Goal: Task Accomplishment & Management: Complete application form

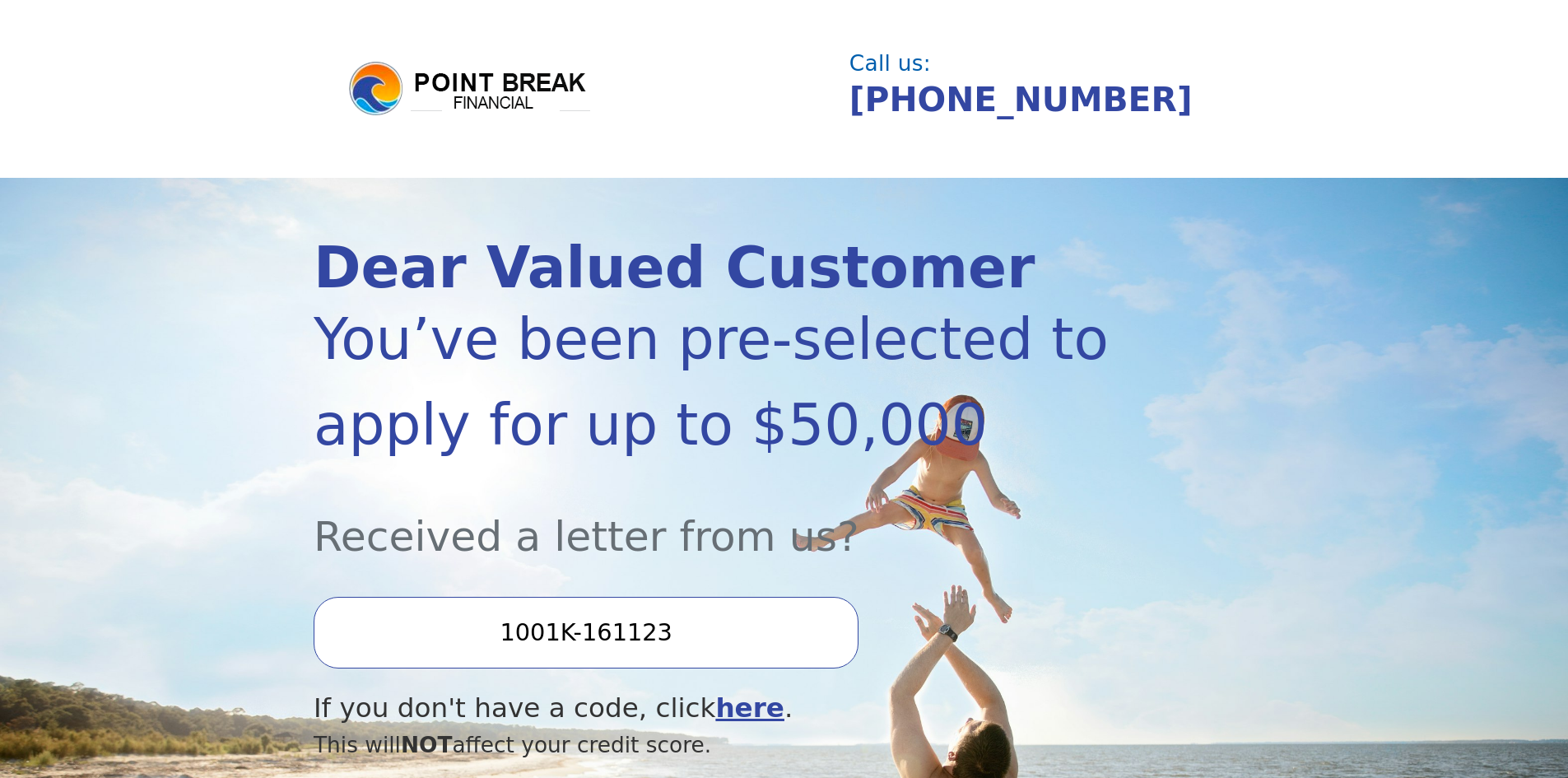
click at [417, 630] on input "1001K-161123" at bounding box center [586, 632] width 545 height 71
click at [691, 640] on input "1001K-161123" at bounding box center [586, 632] width 545 height 71
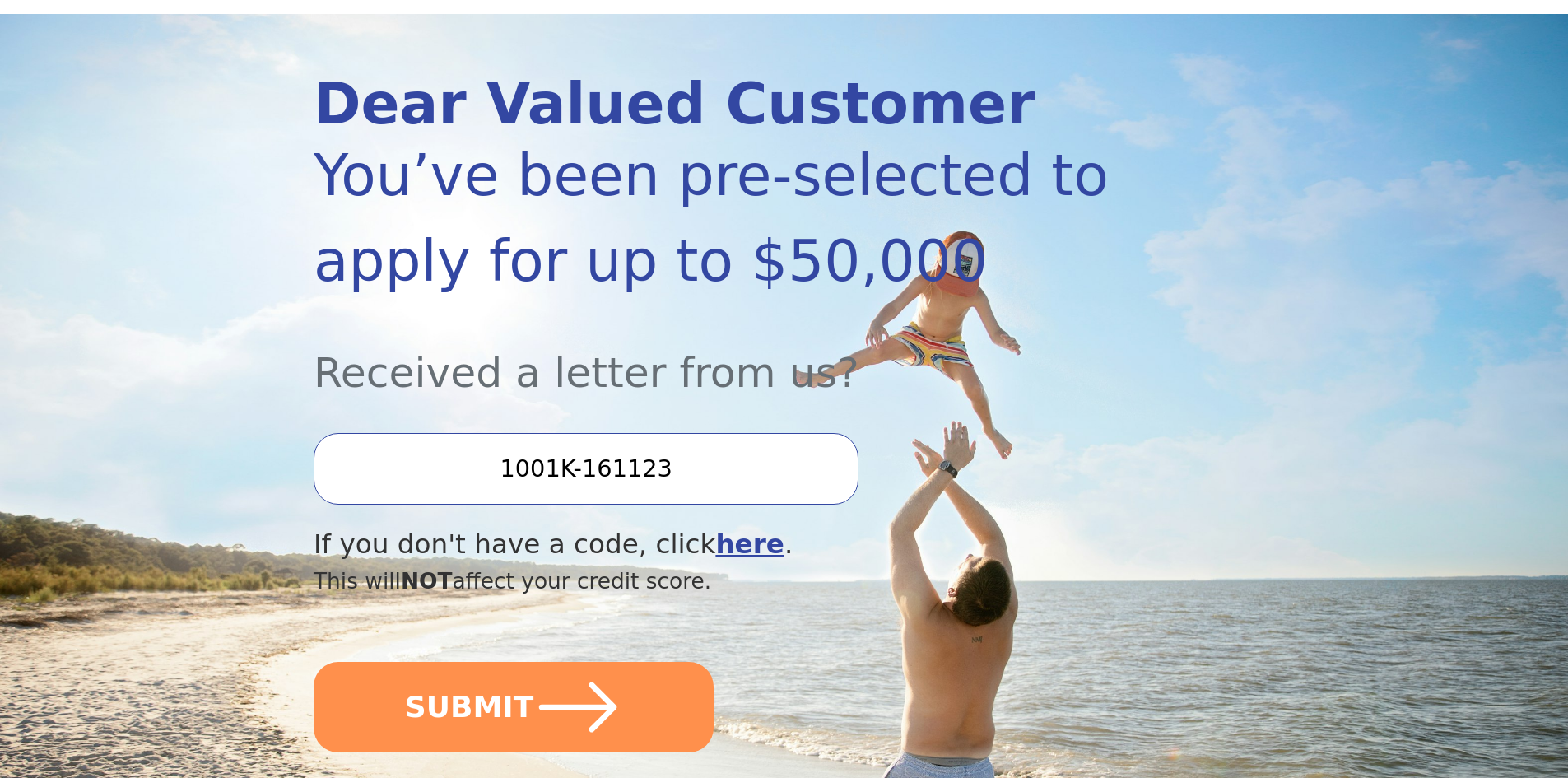
scroll to position [165, 0]
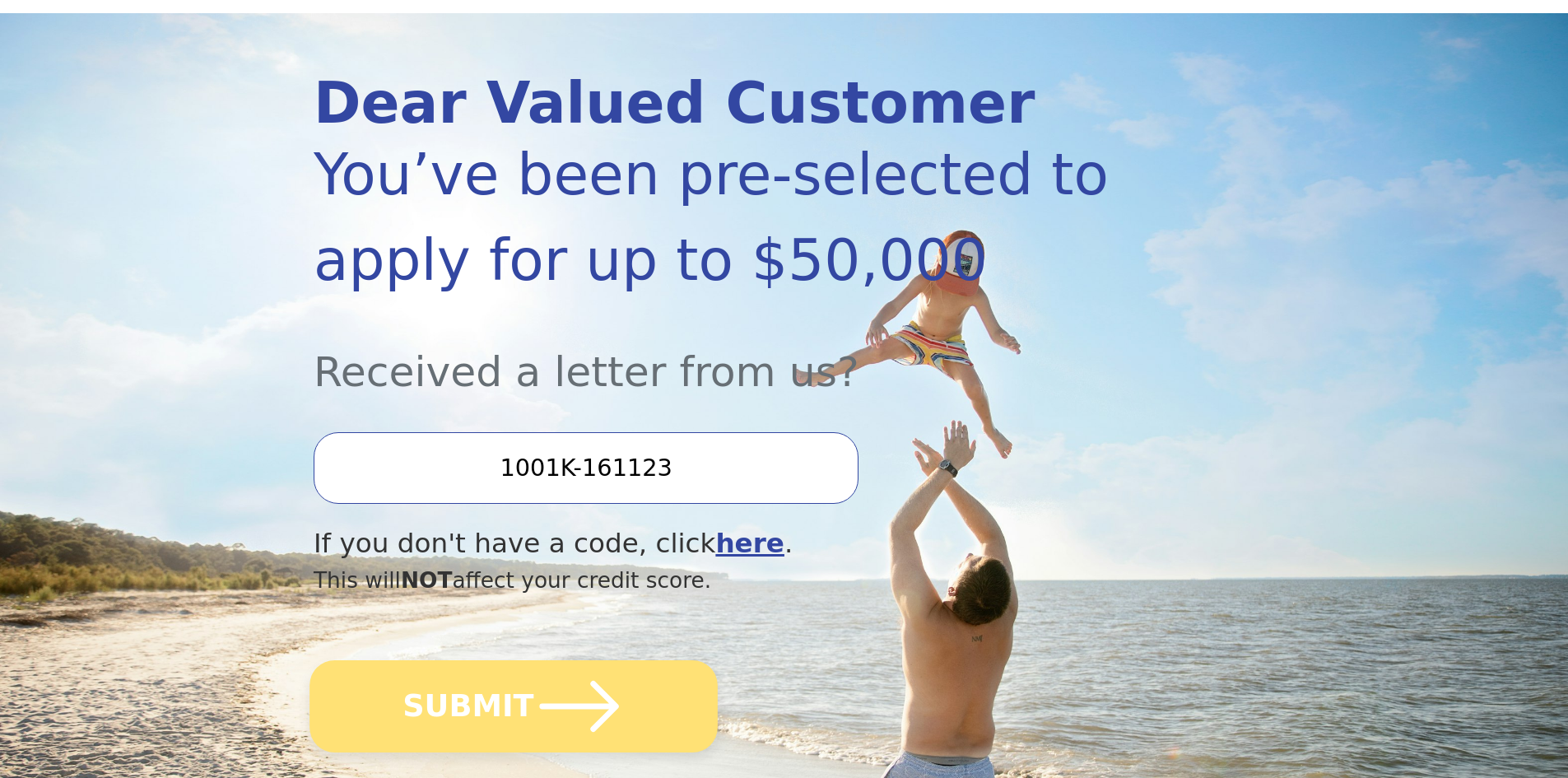
click at [534, 700] on icon "submit" at bounding box center [579, 705] width 90 height 90
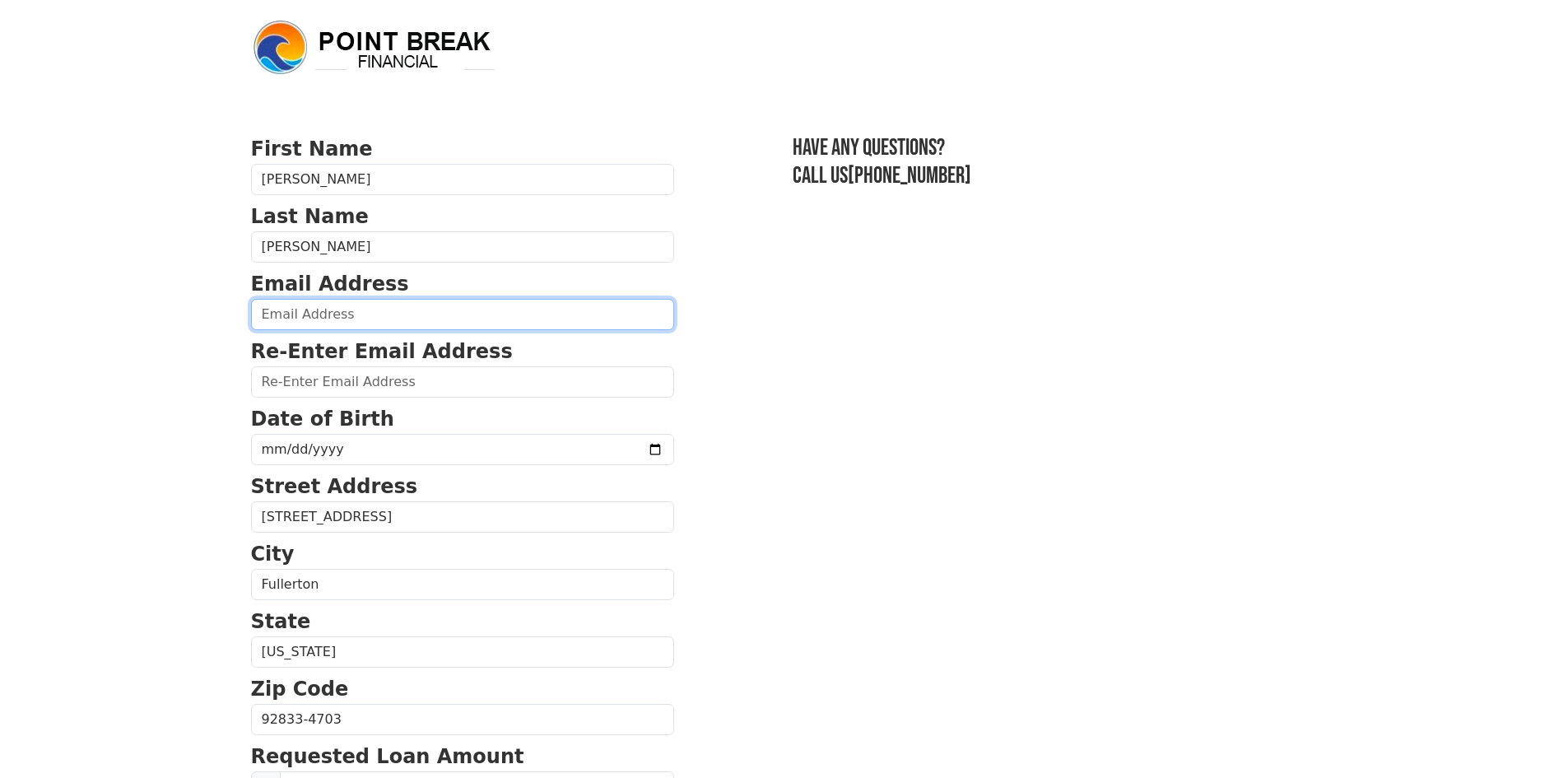
click at [354, 317] on input "email" at bounding box center [463, 314] width 423 height 31
type input "castellonj@scfuels.com"
type input "(714) 516-7226"
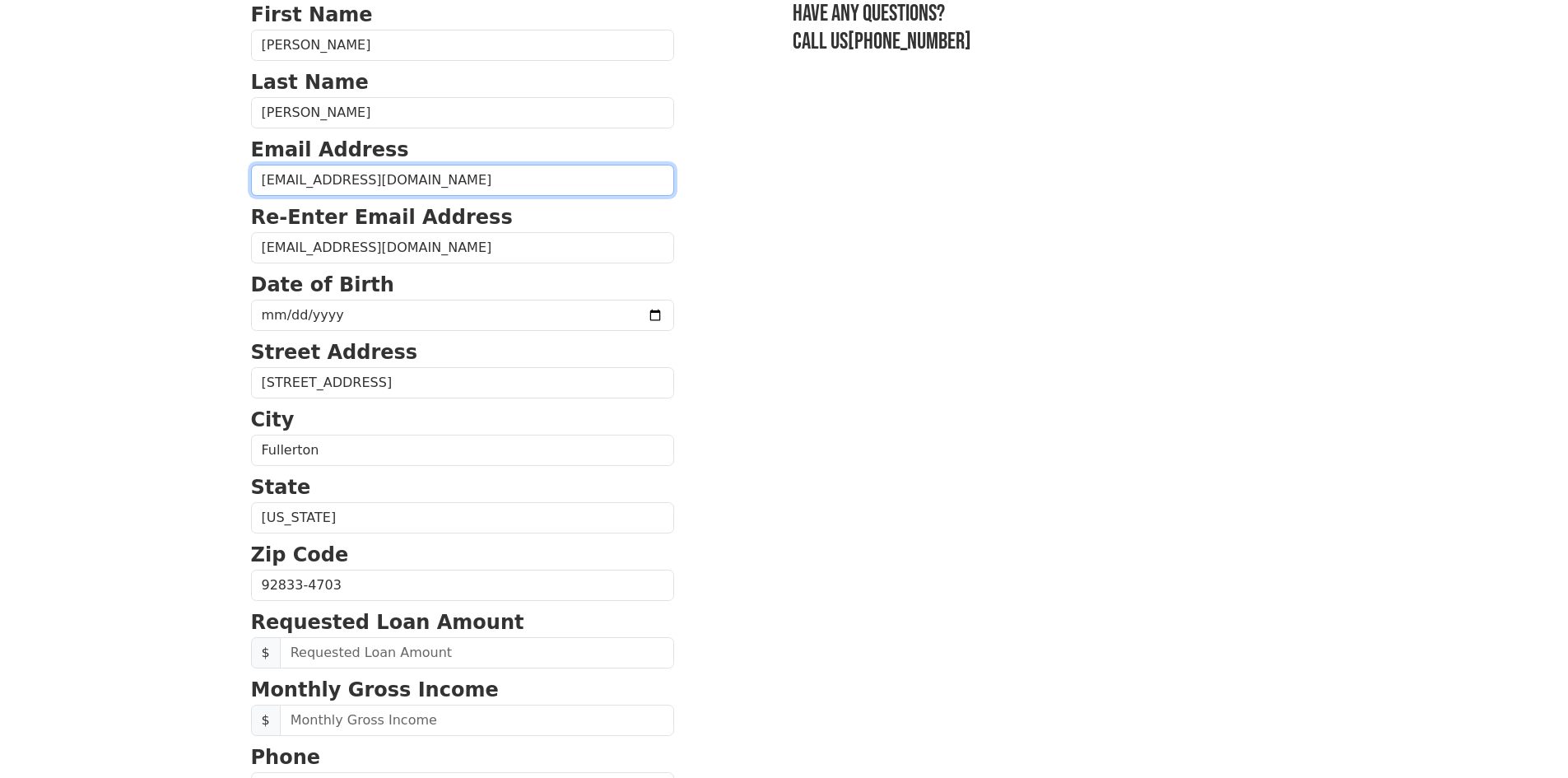
scroll to position [121, 0]
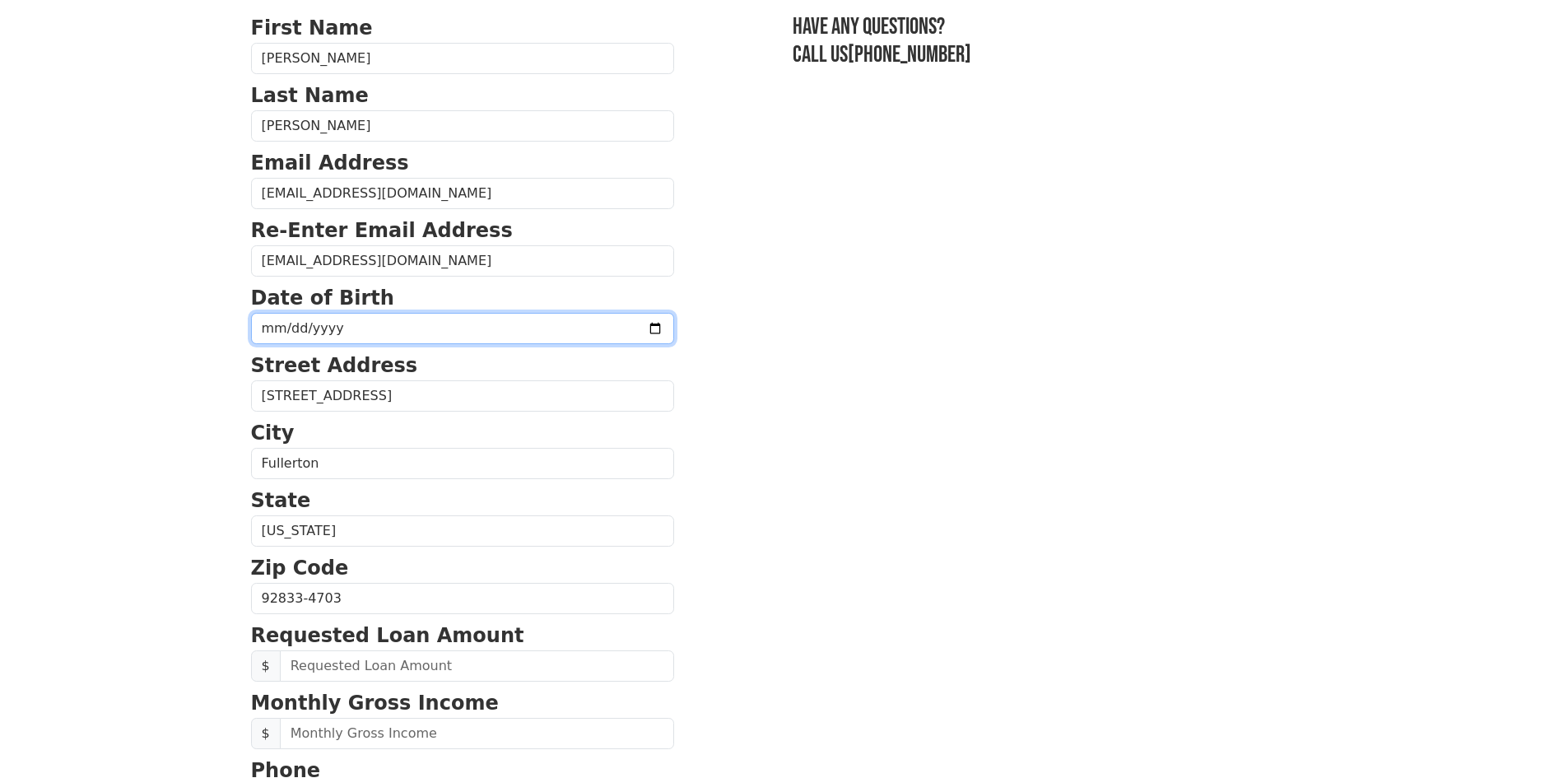
click at [333, 332] on input "date" at bounding box center [463, 328] width 423 height 31
click at [613, 334] on input "date" at bounding box center [463, 328] width 423 height 31
click at [334, 327] on input "2025-10-12" at bounding box center [463, 328] width 423 height 31
click at [335, 326] on input "2025-10-12" at bounding box center [463, 328] width 423 height 31
click at [309, 328] on input "2025-10-12" at bounding box center [463, 328] width 423 height 31
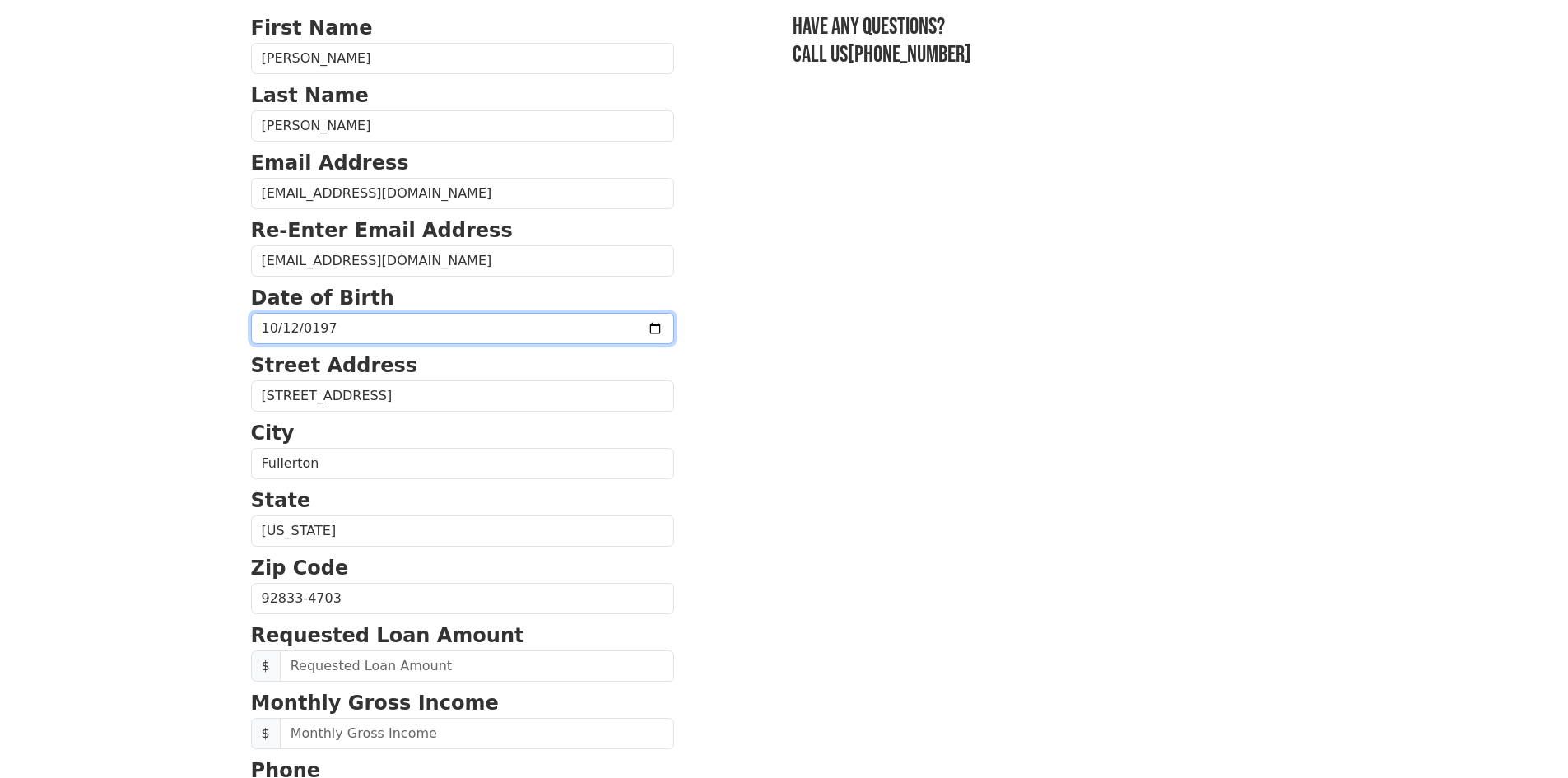
type input "1971-10-12"
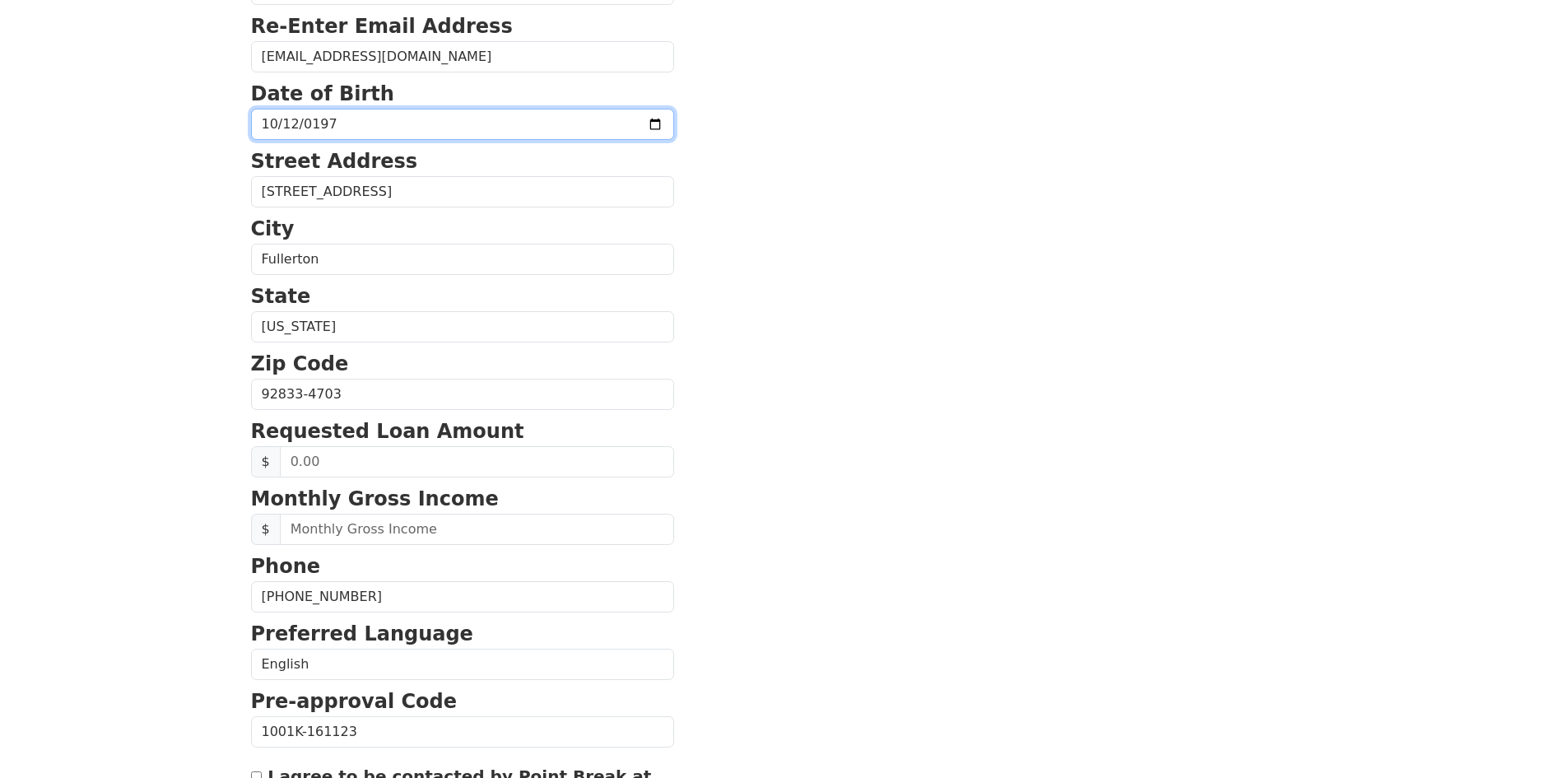
scroll to position [368, 0]
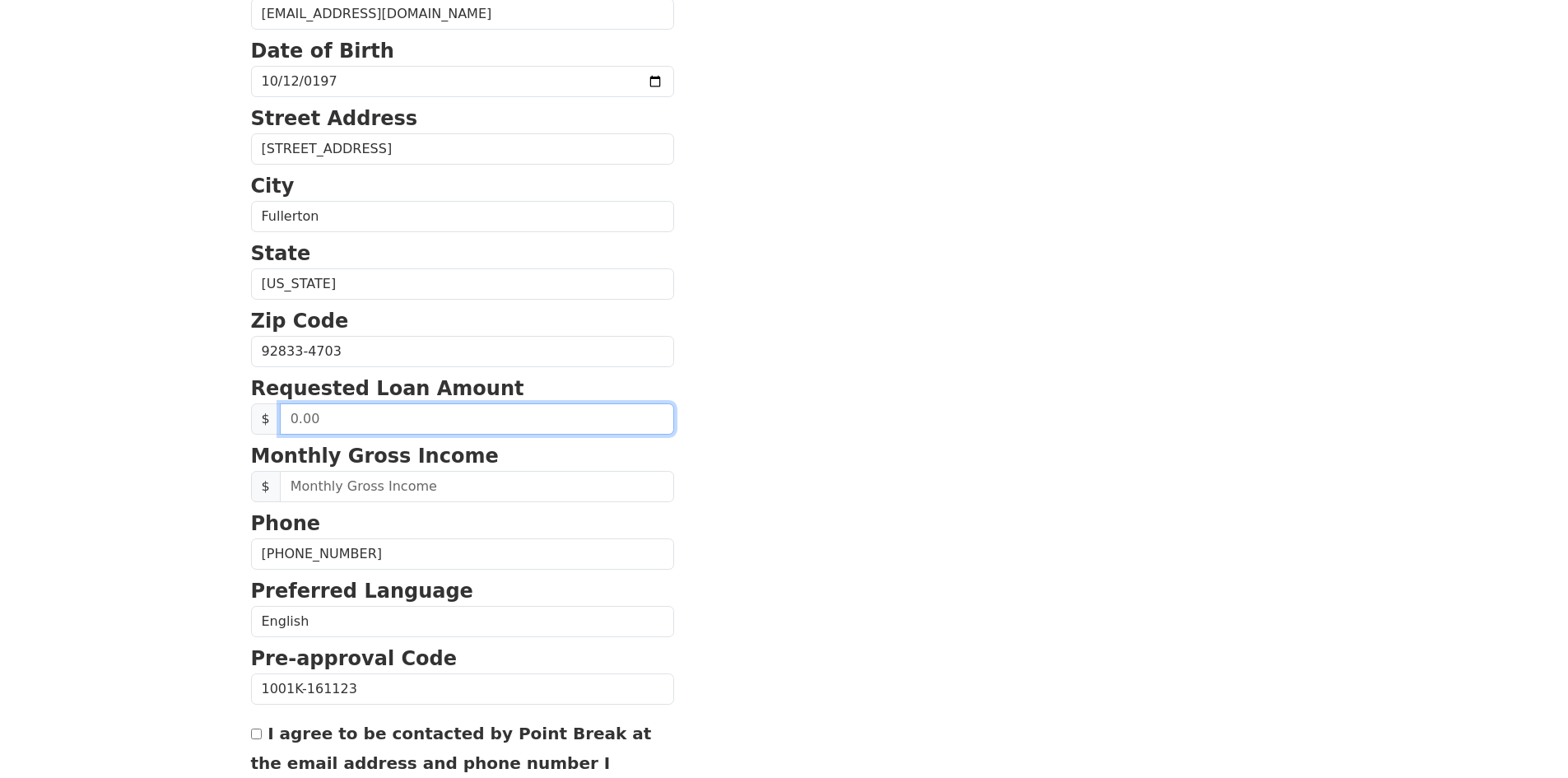
click at [344, 424] on input "text" at bounding box center [477, 419] width 395 height 31
type input "30,000.00"
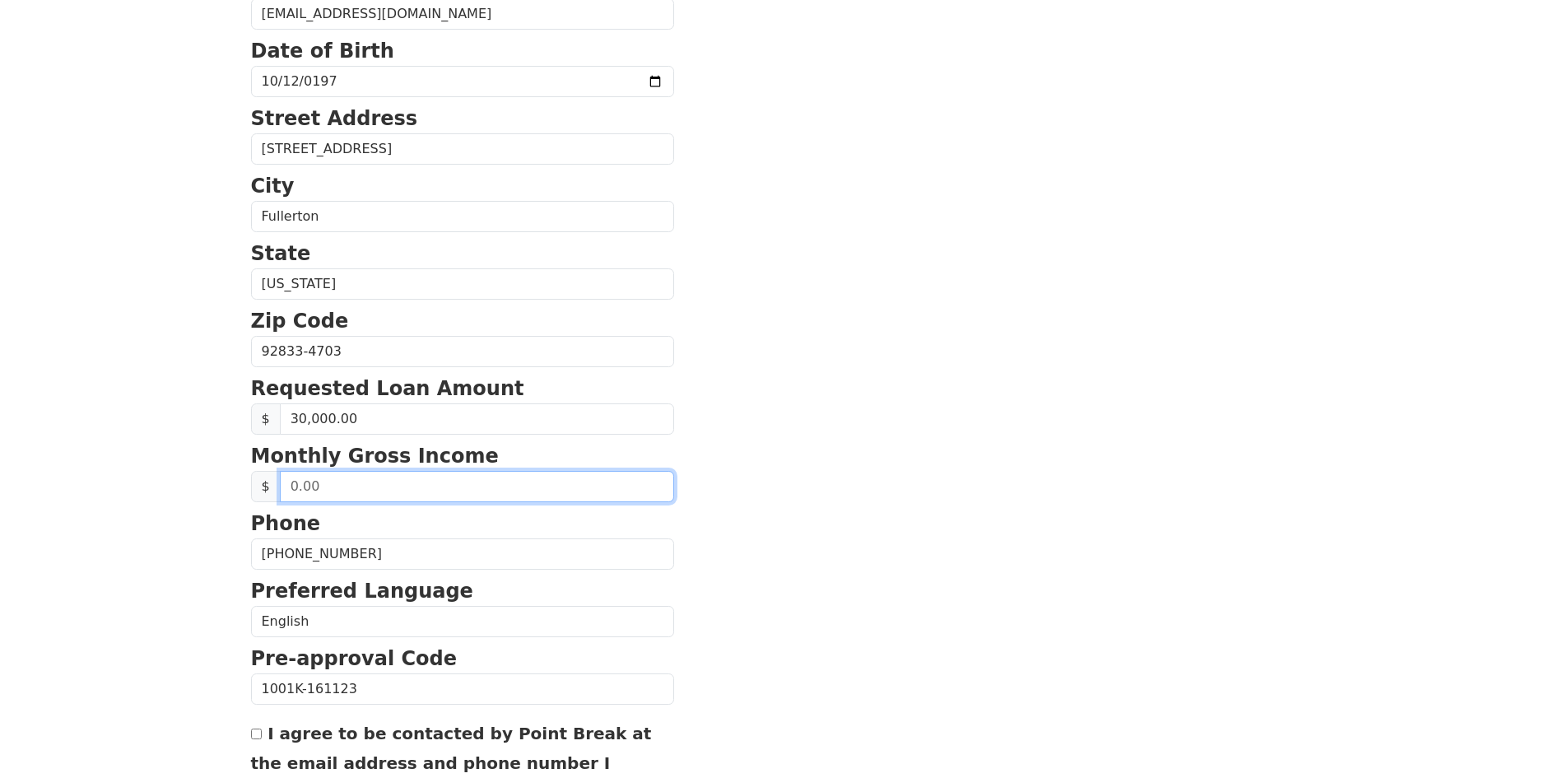
click at [365, 478] on input "text" at bounding box center [477, 486] width 395 height 31
drag, startPoint x: 335, startPoint y: 489, endPoint x: 226, endPoint y: 473, distance: 110.2
click at [232, 410] on html "First Name John Last Name Castellon Email Address castellonj@scfuels.com Re-Ent…" at bounding box center [784, 21] width 1568 height 778
click at [336, 488] on input "text" at bounding box center [477, 486] width 395 height 31
click at [326, 486] on input "text" at bounding box center [477, 486] width 395 height 31
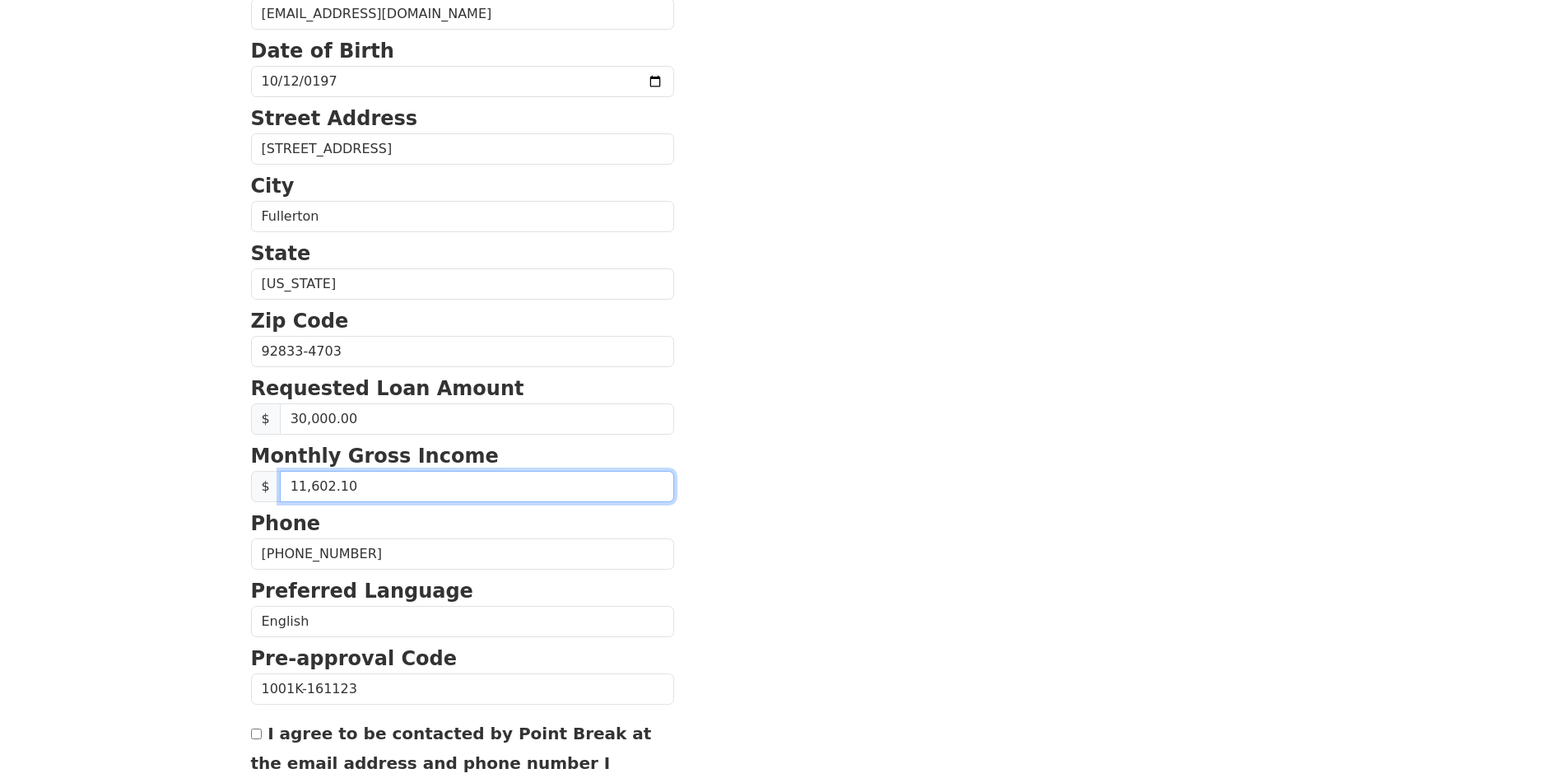
type input "11,602.18"
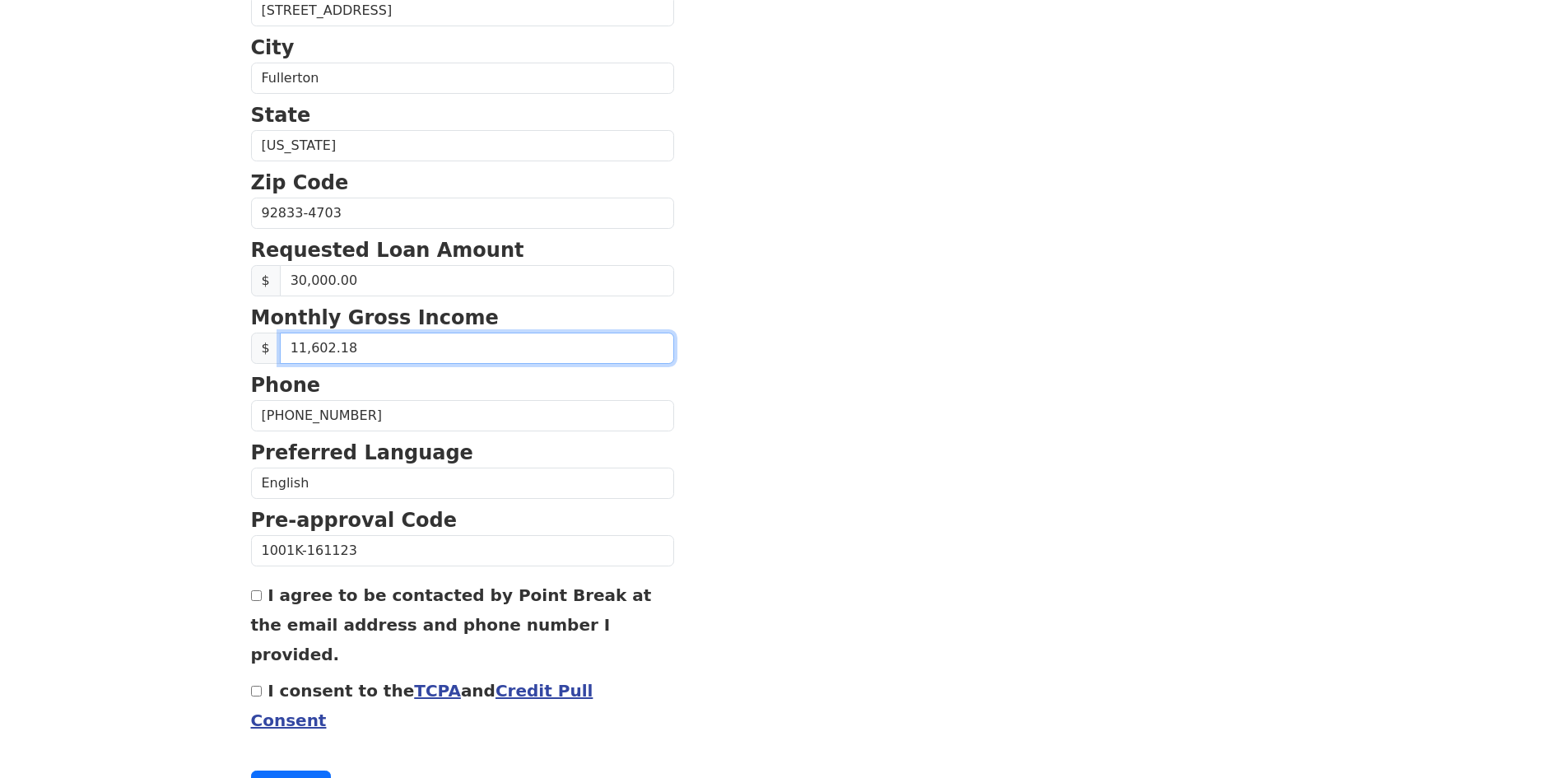
scroll to position [533, 0]
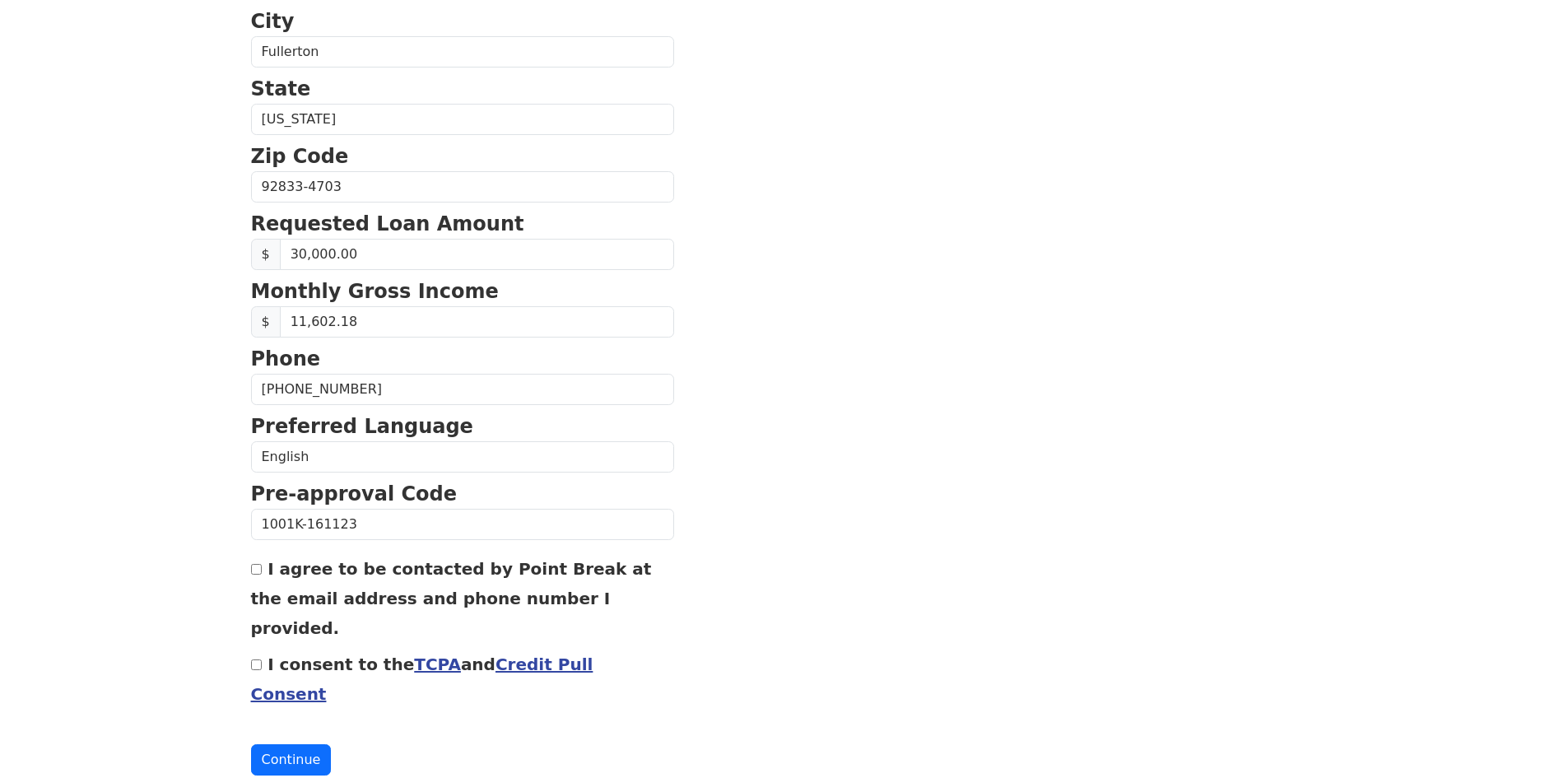
click at [259, 572] on input "I agree to be contacted by Point Break at the email address and phone number I …" at bounding box center [257, 569] width 11 height 11
click at [253, 567] on input "I agree to be contacted by Point Break at the email address and phone number I …" at bounding box center [257, 569] width 11 height 11
click at [288, 744] on button "Continue" at bounding box center [292, 760] width 81 height 31
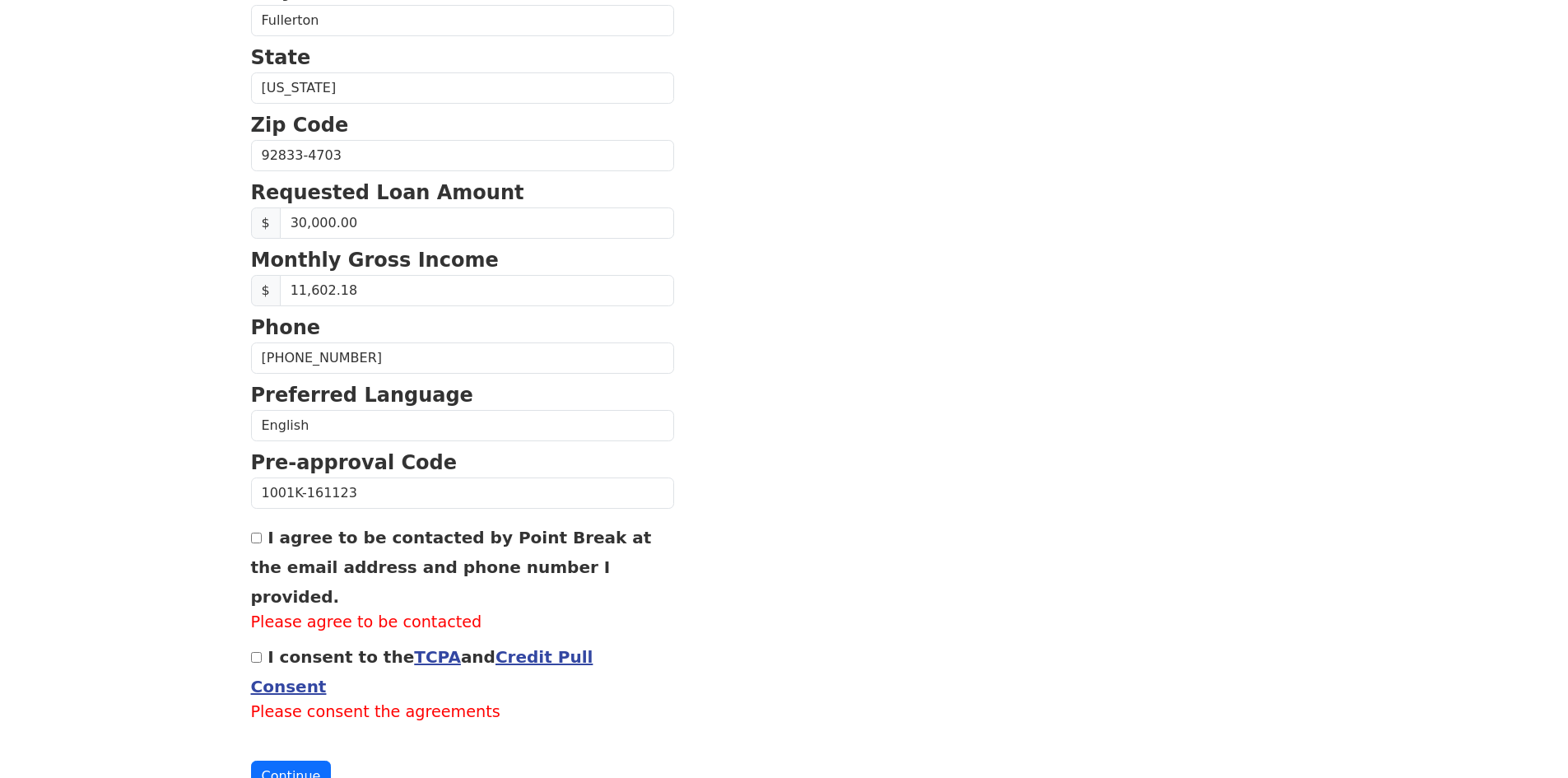
scroll to position [580, 0]
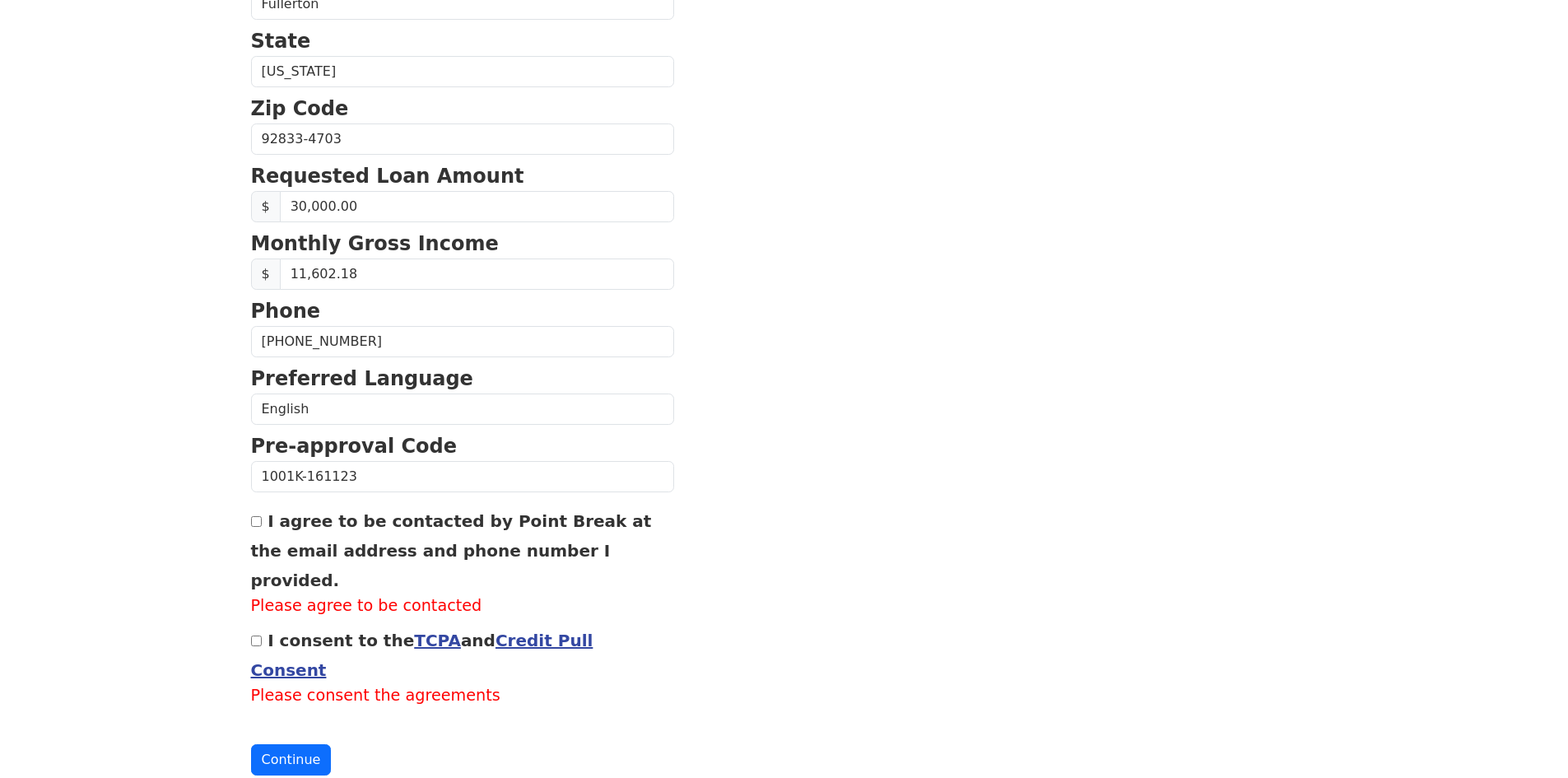
click at [256, 524] on input "I agree to be contacted by Point Break at the email address and phone number I …" at bounding box center [257, 521] width 11 height 11
checkbox input "true"
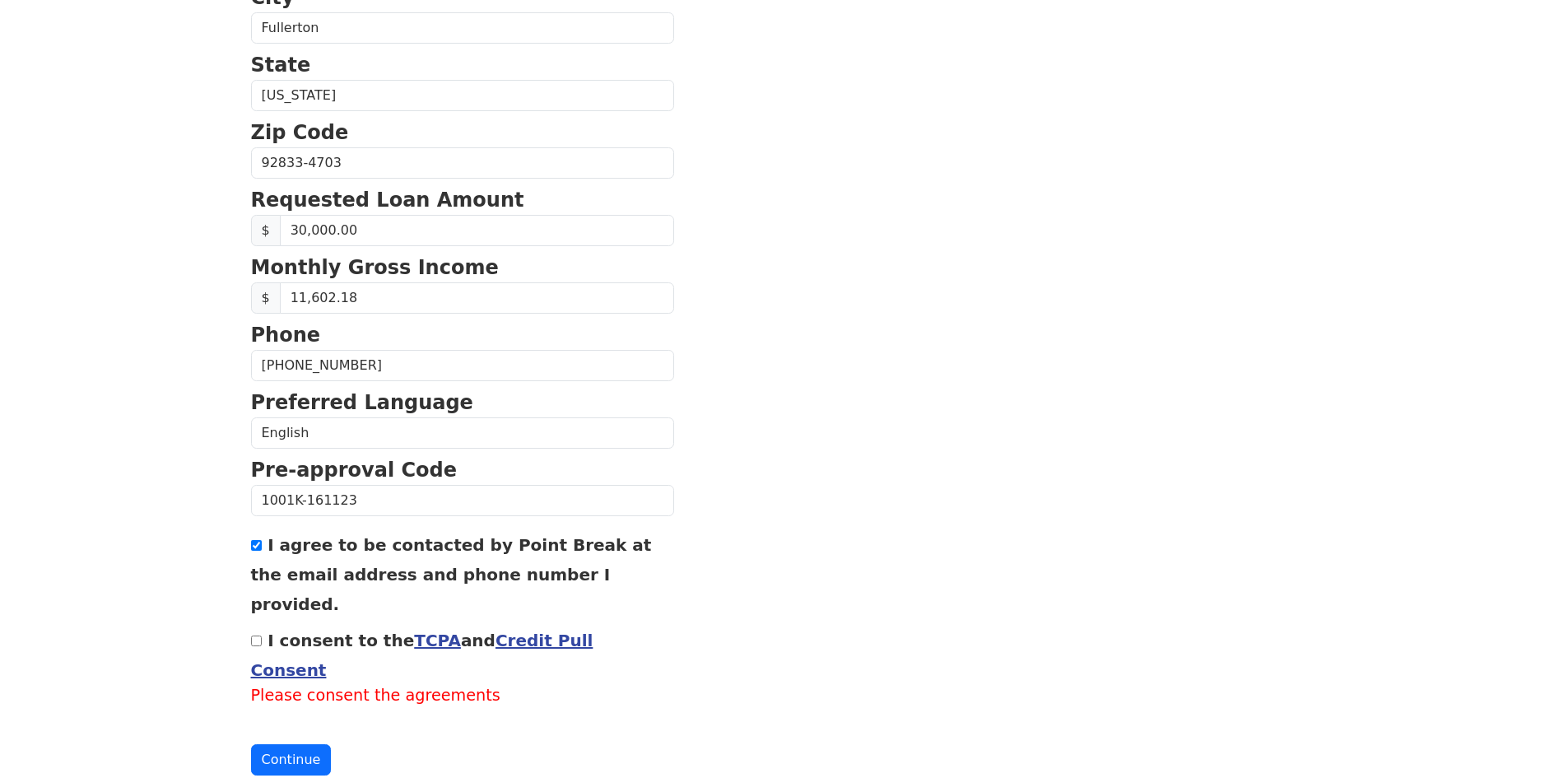
click at [261, 625] on div "I consent to the TCPA and Credit Pull Consent Please consent the agreements" at bounding box center [463, 666] width 423 height 83
drag, startPoint x: 288, startPoint y: 700, endPoint x: 260, endPoint y: 614, distance: 90.4
click at [263, 609] on form "First Name John Last Name Castellon Email Address castellonj@scfuels.com Re-Ent…" at bounding box center [463, 177] width 423 height 1197
click at [256, 635] on input "I consent to the TCPA and Credit Pull Consent" at bounding box center [257, 640] width 11 height 11
checkbox input "true"
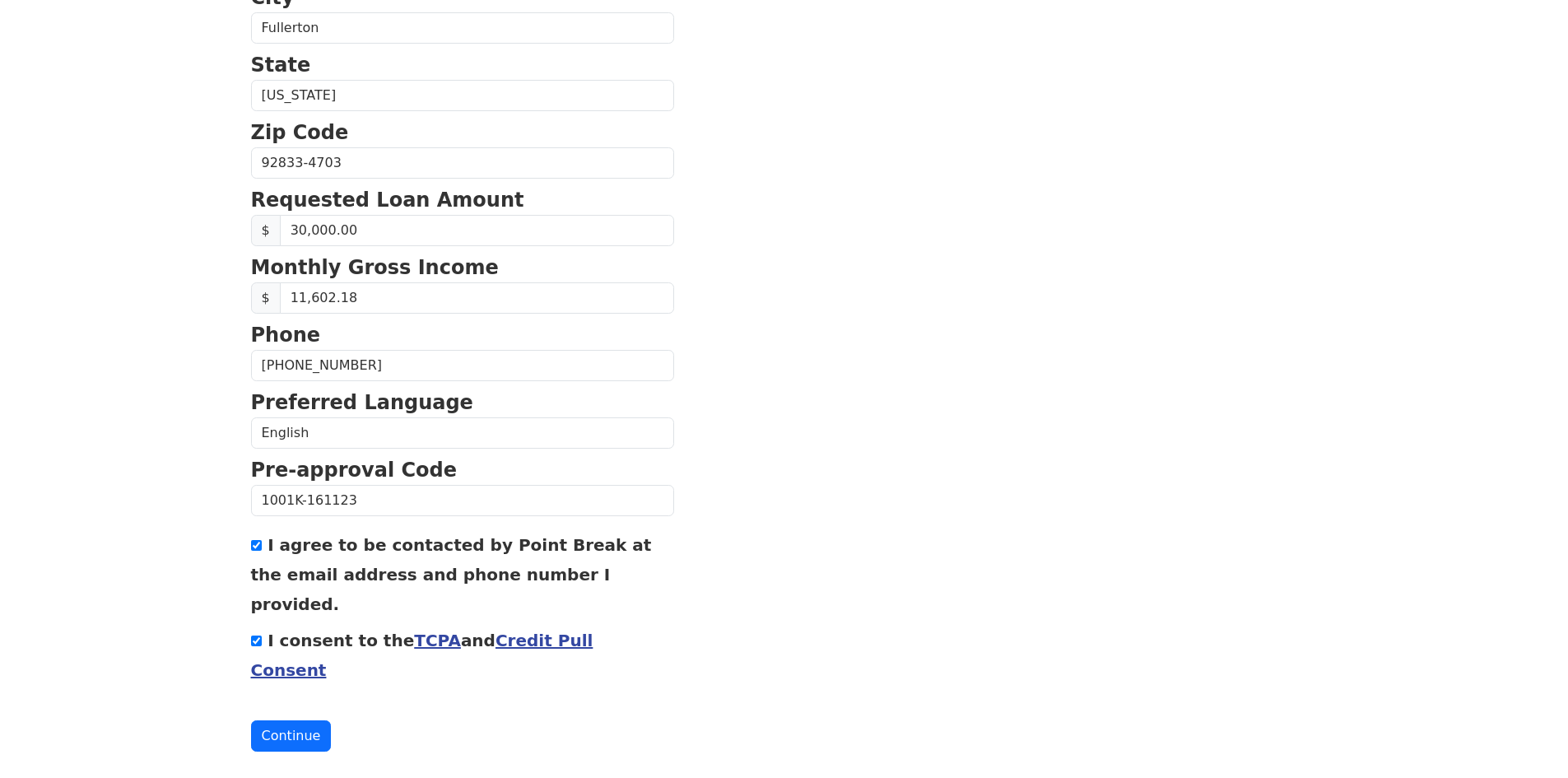
scroll to position [533, 0]
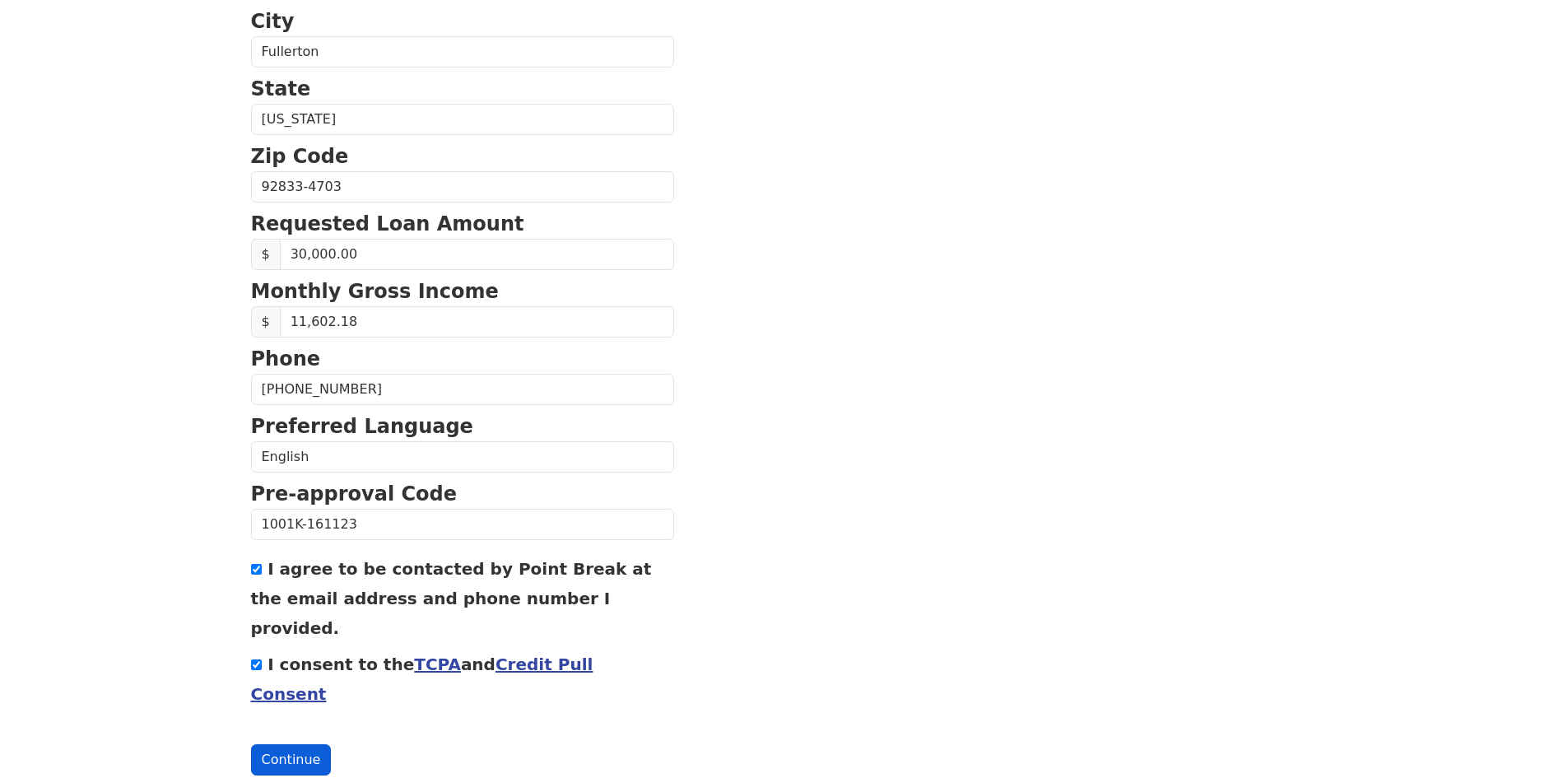
click at [281, 744] on button "Continue" at bounding box center [292, 760] width 81 height 31
